Goal: Communication & Community: Share content

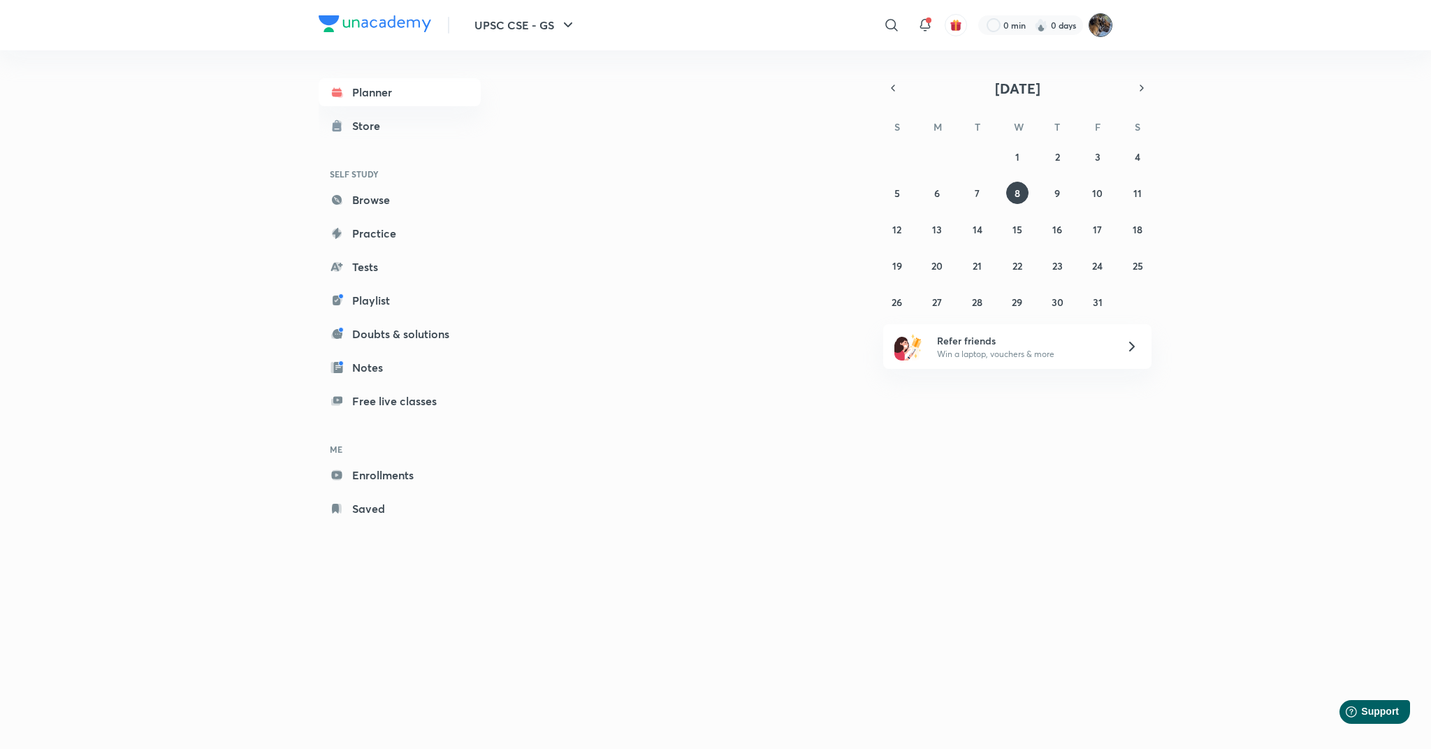
click at [1096, 27] on img at bounding box center [1101, 25] width 24 height 24
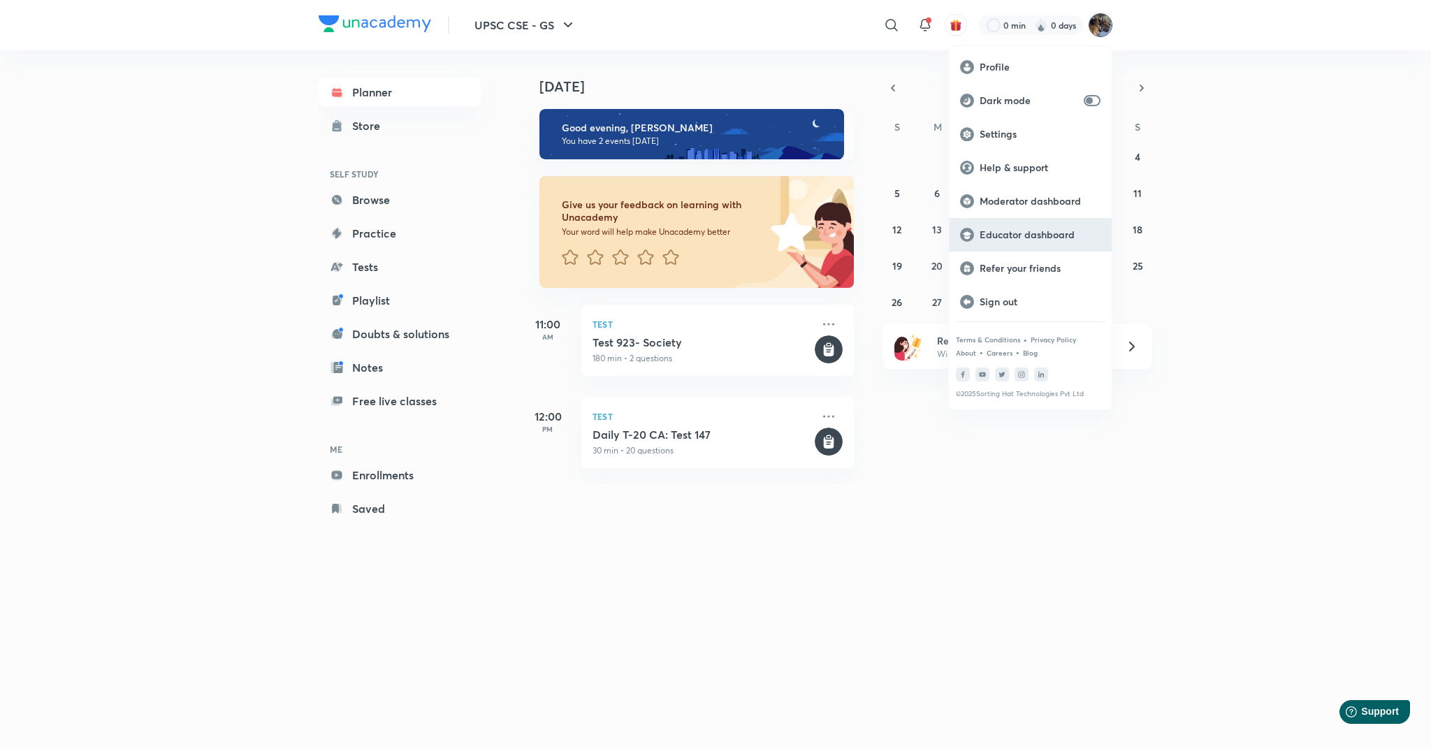
click at [997, 233] on p "Educator dashboard" at bounding box center [1040, 235] width 121 height 13
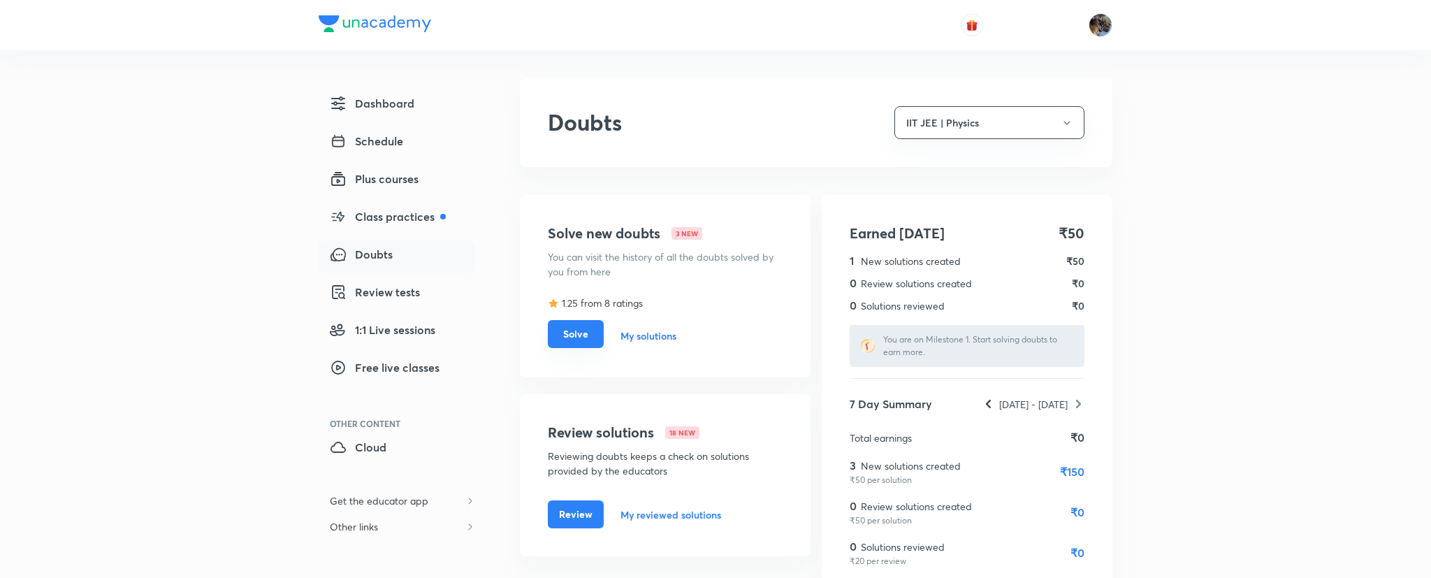
click at [577, 340] on button "Solve" at bounding box center [576, 334] width 56 height 28
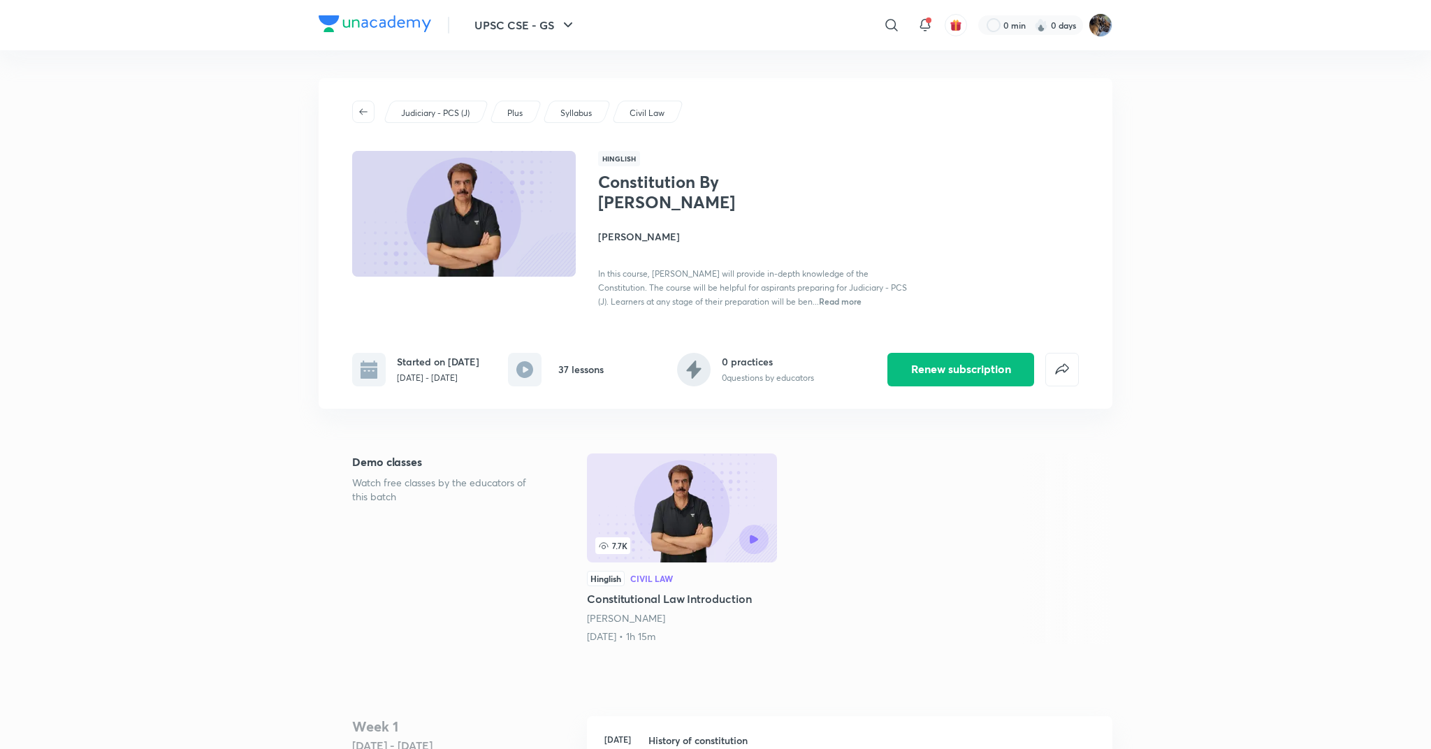
click at [445, 115] on p "Judiciary - PCS (J)" at bounding box center [435, 113] width 68 height 13
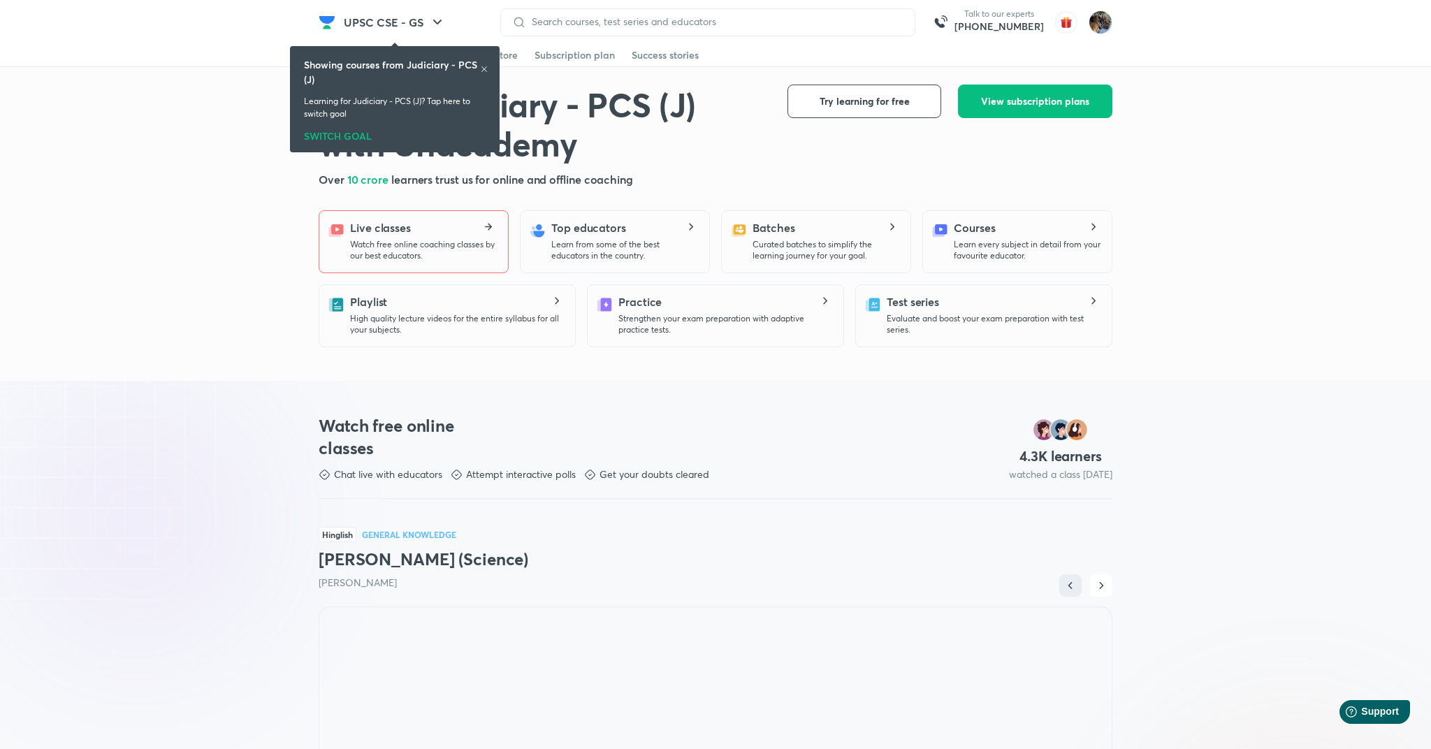
click at [391, 250] on p "Watch free online coaching classes by our best educators." at bounding box center [423, 250] width 147 height 22
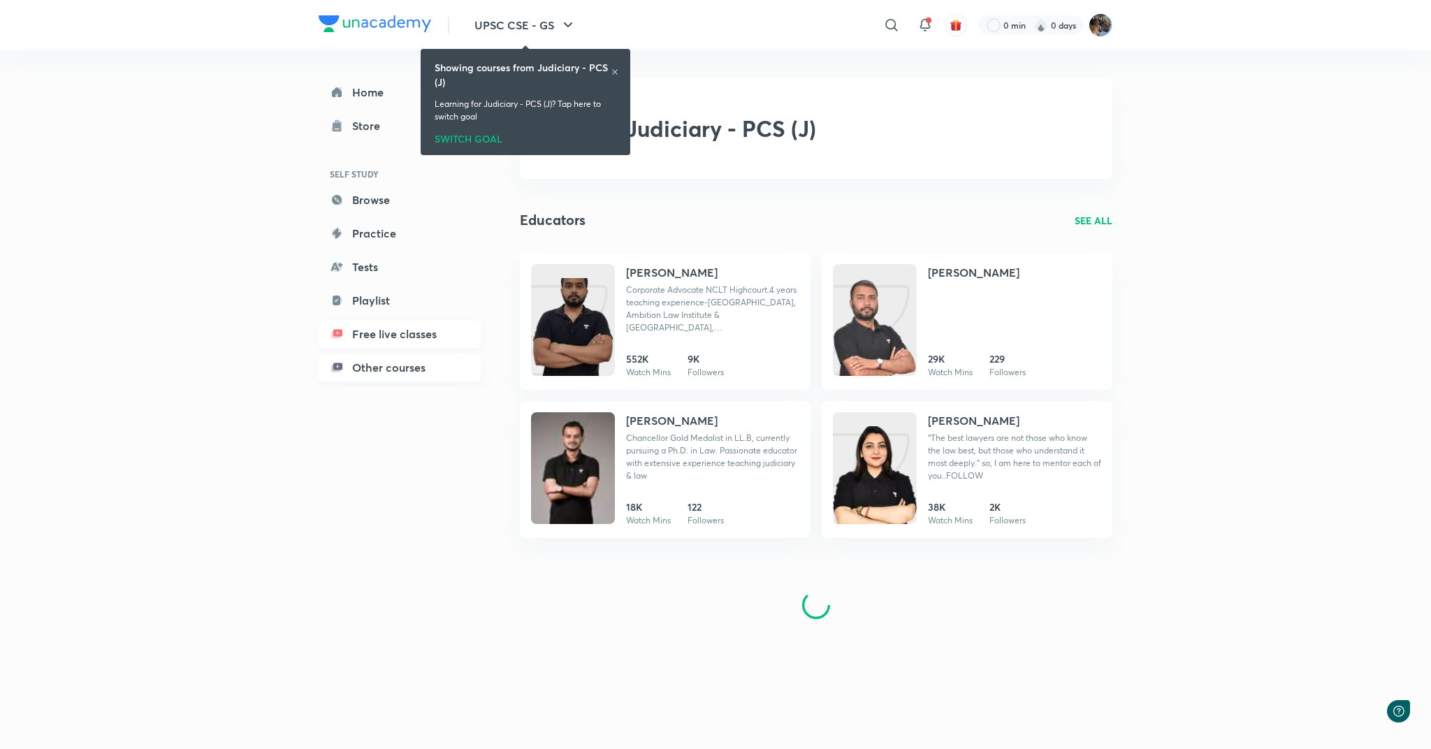
click at [377, 337] on link "Free live classes" at bounding box center [400, 334] width 162 height 28
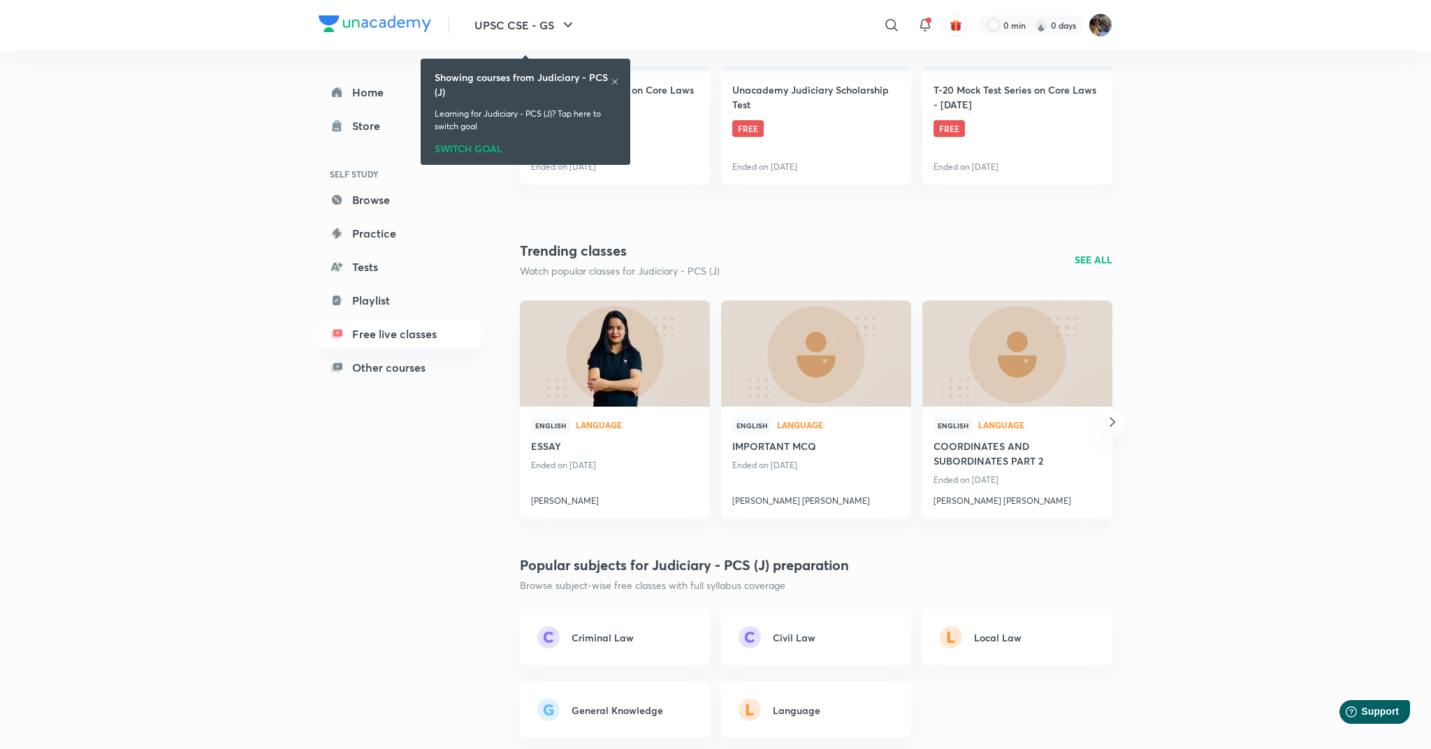
scroll to position [260, 0]
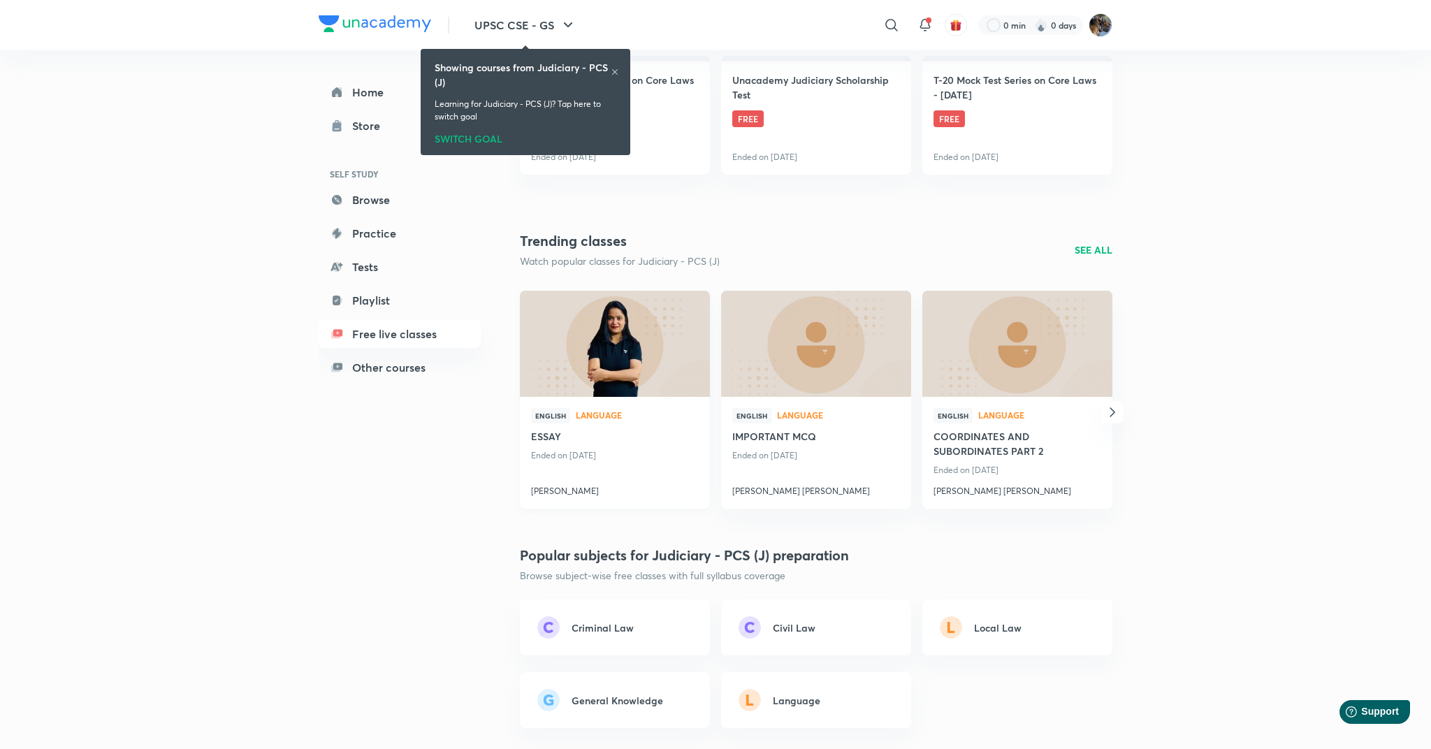
click at [602, 355] on img at bounding box center [615, 344] width 194 height 108
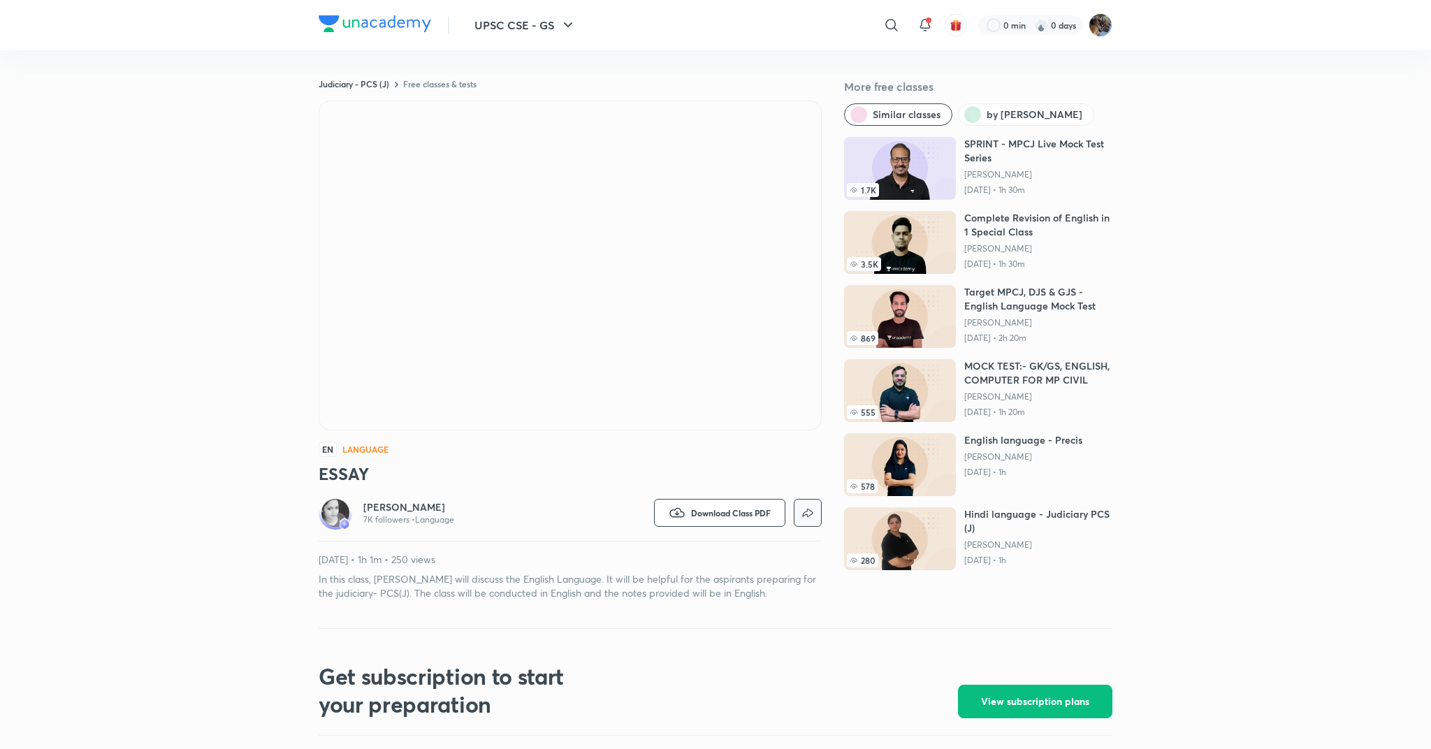
click at [802, 508] on icon "button" at bounding box center [807, 513] width 17 height 17
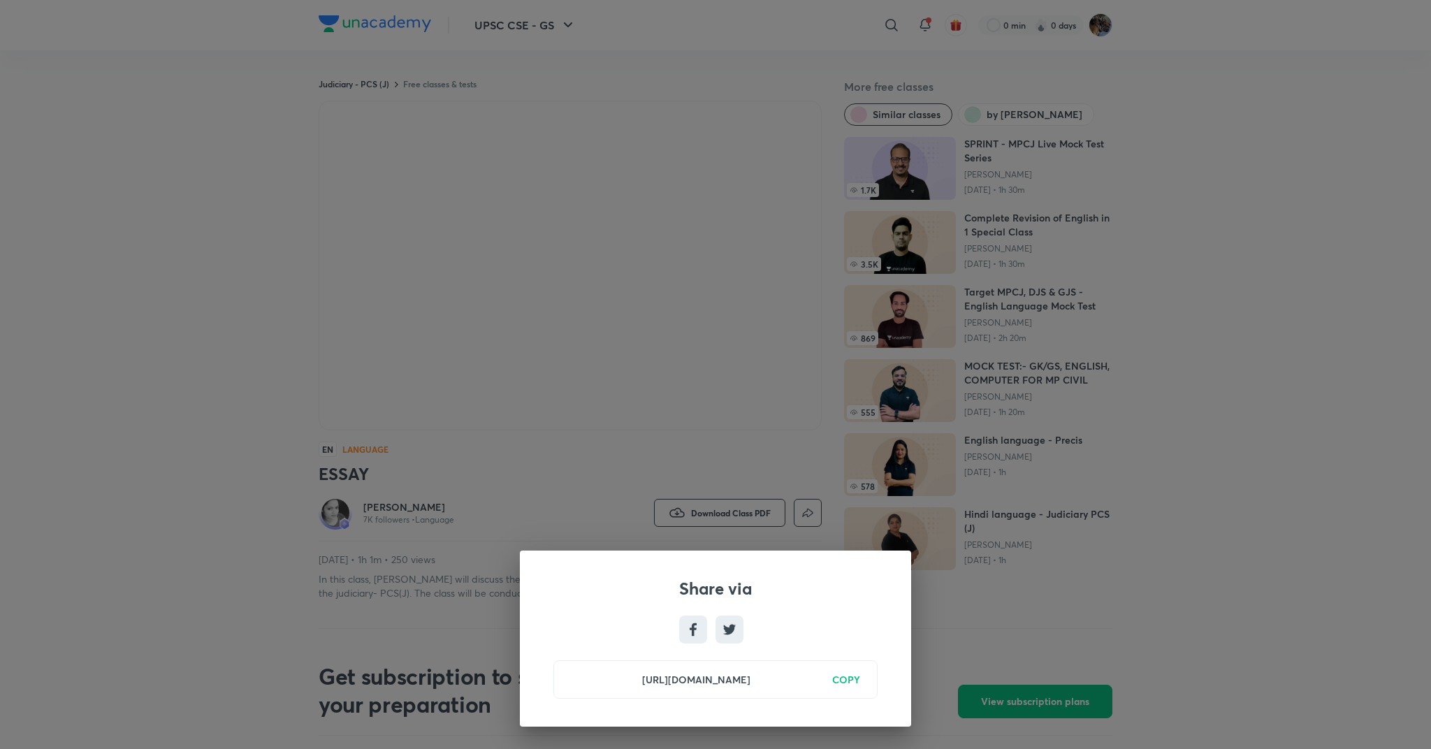
click at [1354, 99] on div "Share via [URL][DOMAIN_NAME] COPY" at bounding box center [715, 374] width 1431 height 749
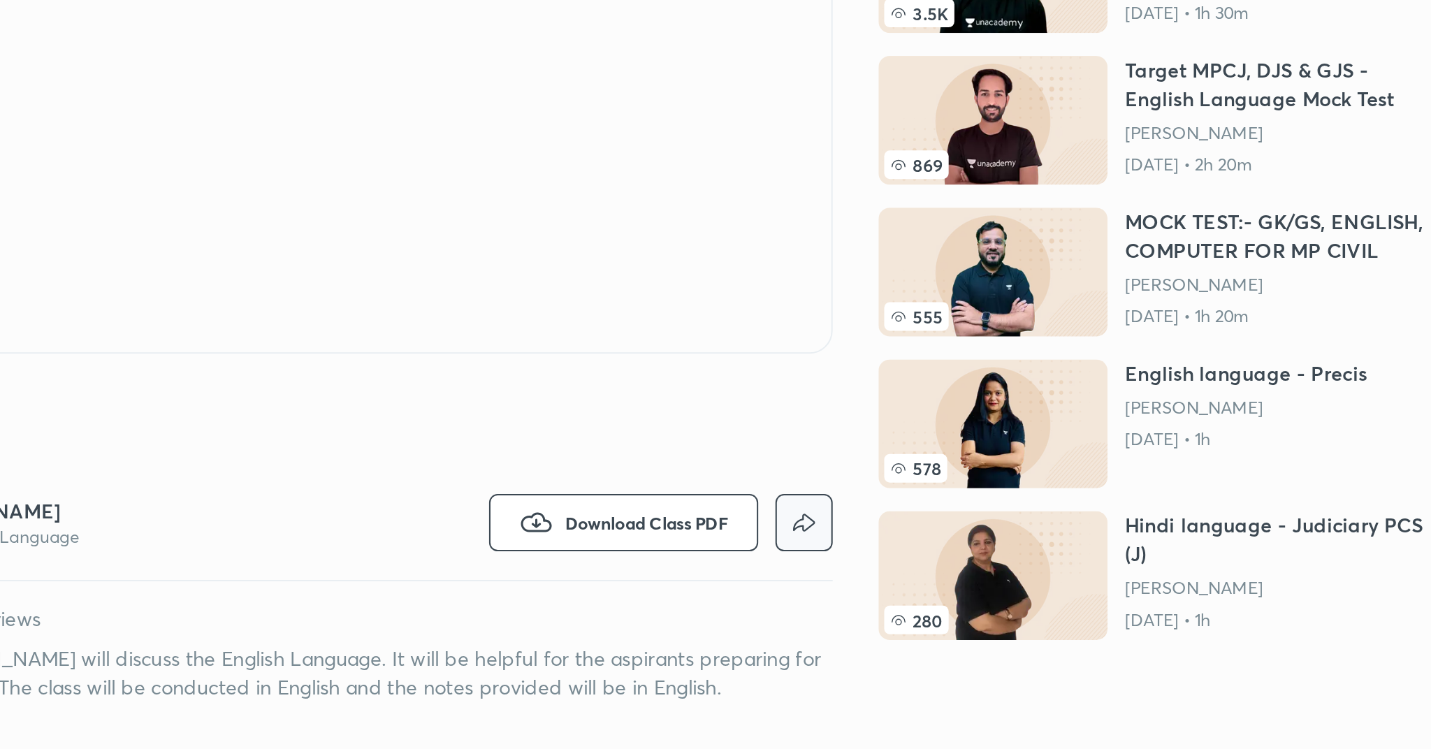
click at [811, 514] on icon "button" at bounding box center [807, 513] width 17 height 17
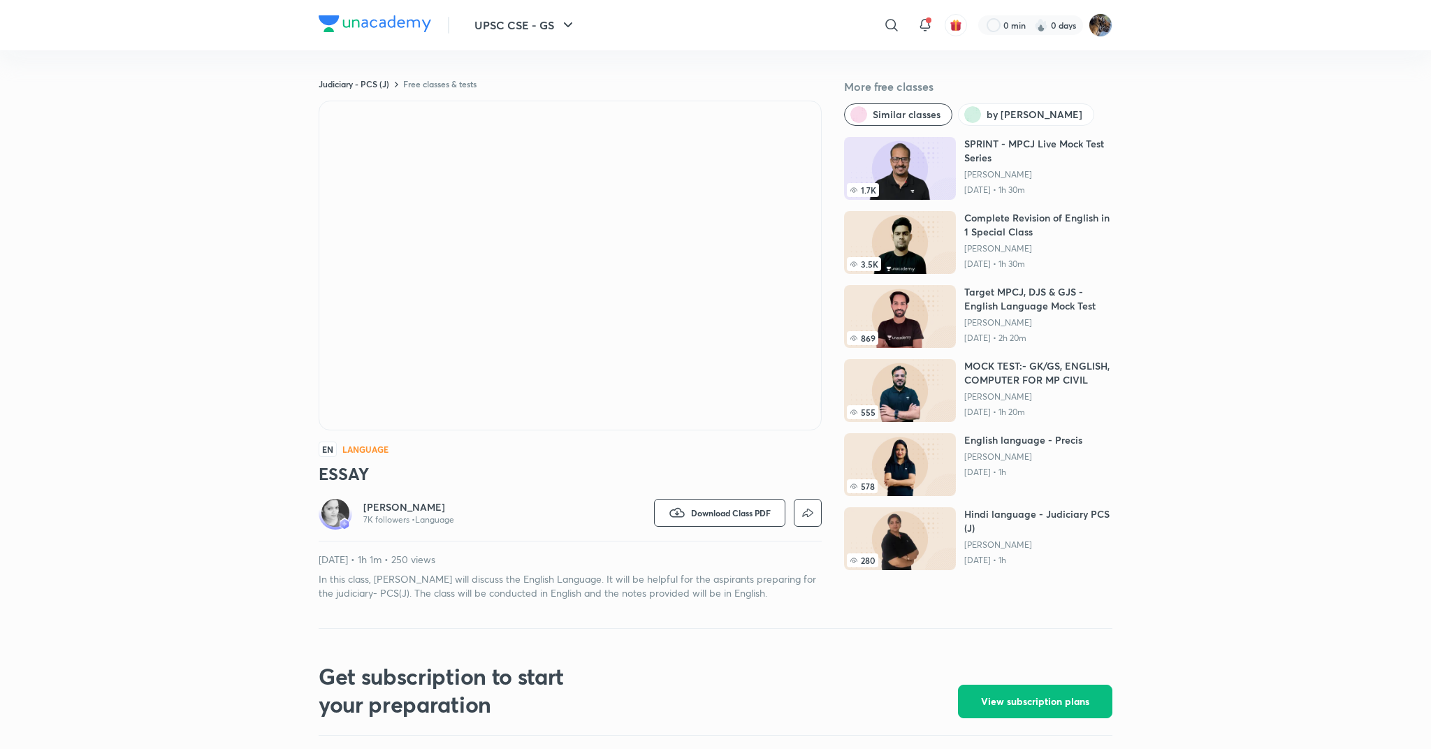
click at [832, 649] on div "Get subscription to start your preparation View subscription plans" at bounding box center [716, 673] width 794 height 89
click at [815, 524] on button "button" at bounding box center [808, 513] width 28 height 28
